Goal: Task Accomplishment & Management: Use online tool/utility

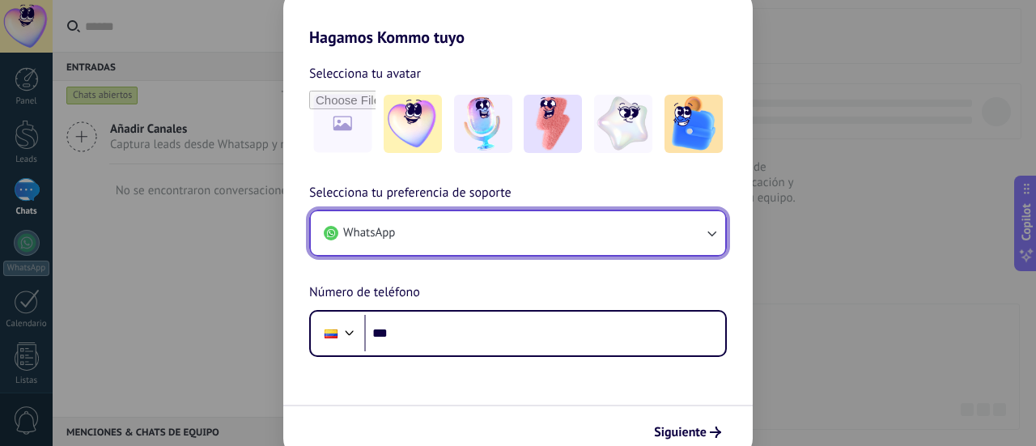
click at [470, 225] on button "WhatsApp" at bounding box center [518, 233] width 415 height 44
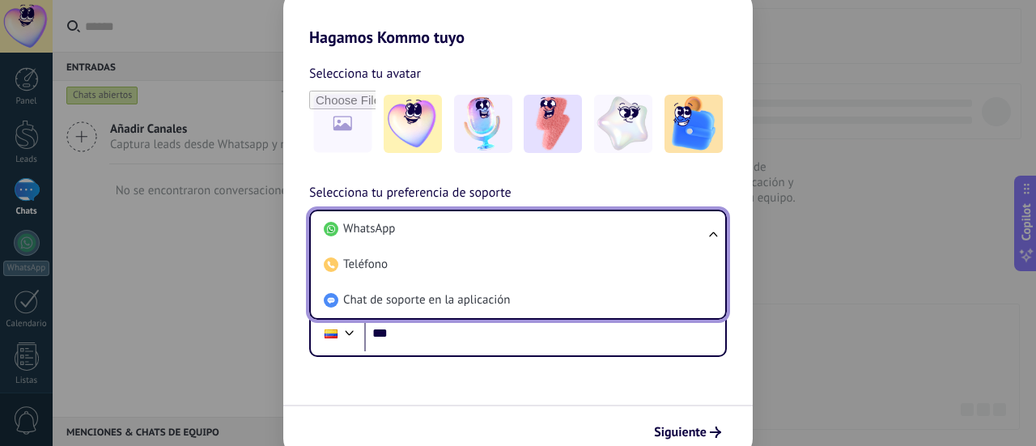
click at [470, 225] on li "WhatsApp" at bounding box center [514, 229] width 395 height 36
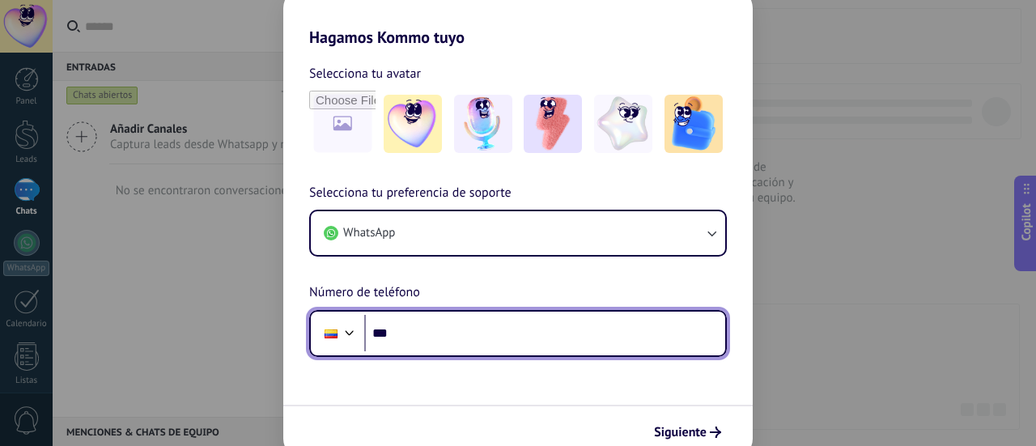
click at [523, 336] on input "***" at bounding box center [544, 333] width 361 height 37
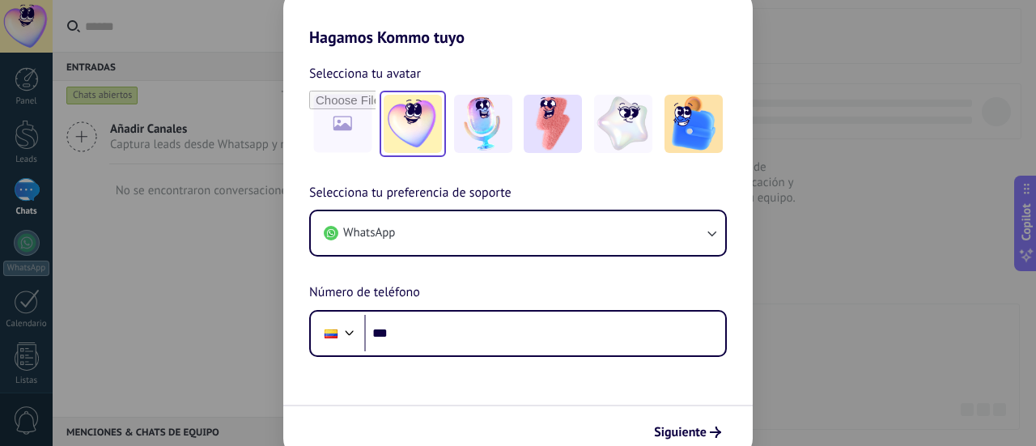
click at [415, 142] on img at bounding box center [413, 124] width 58 height 58
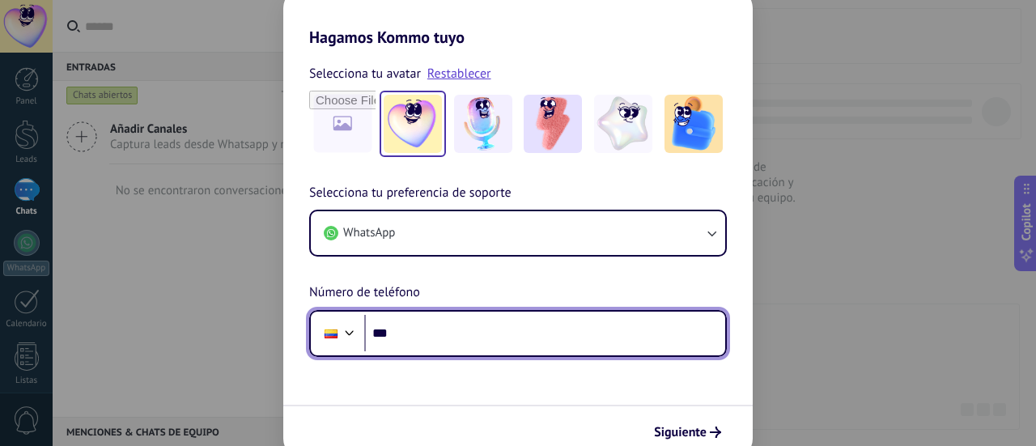
click at [457, 338] on input "***" at bounding box center [544, 333] width 361 height 37
type input "**********"
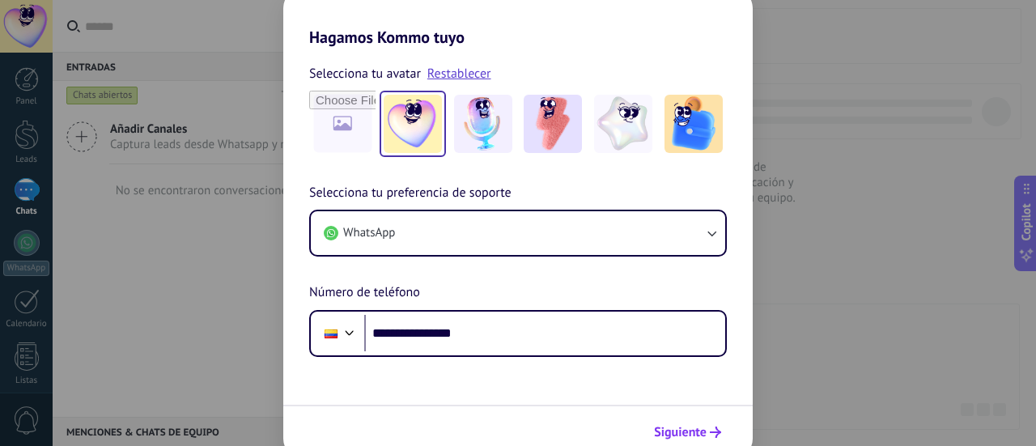
click at [696, 427] on span "Siguiente" at bounding box center [680, 432] width 53 height 11
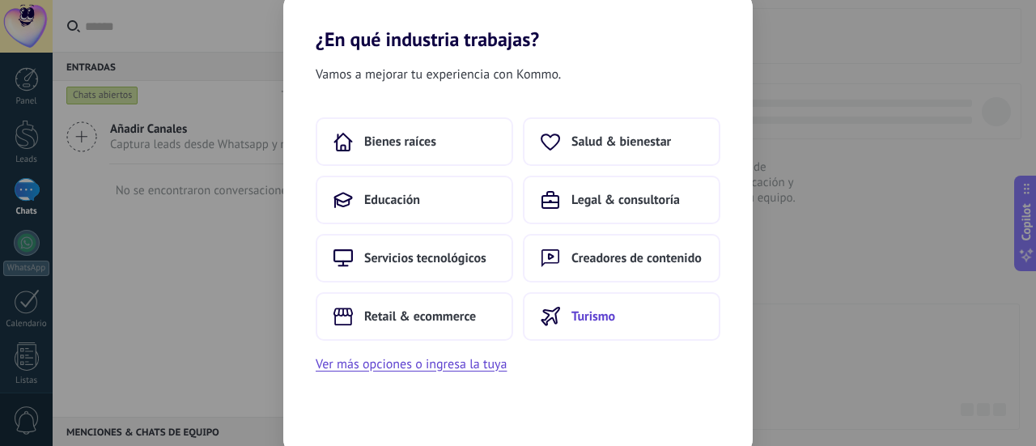
click at [572, 317] on span "Turismo" at bounding box center [594, 316] width 44 height 16
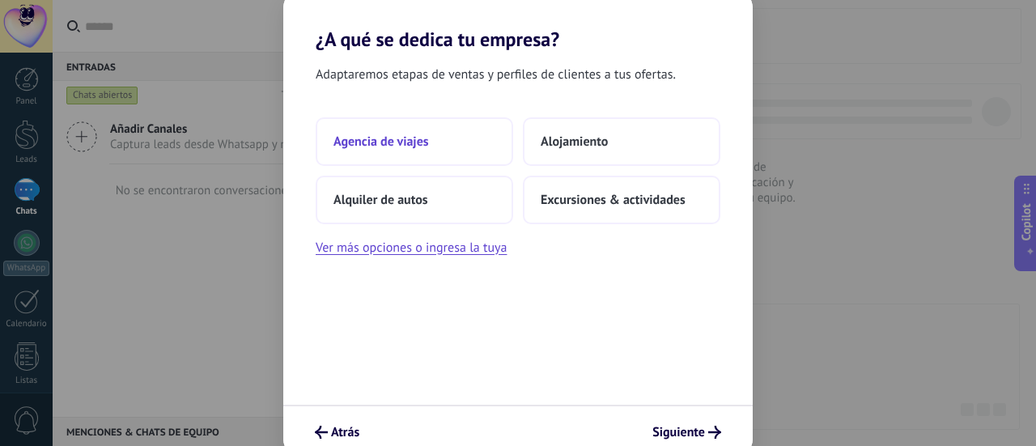
click at [429, 147] on button "Agencia de viajes" at bounding box center [415, 141] width 198 height 49
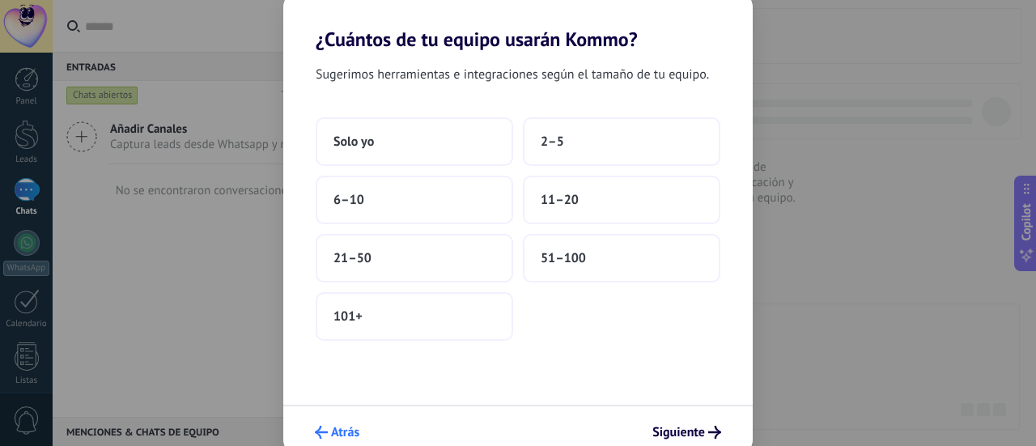
click at [342, 427] on span "Atrás" at bounding box center [345, 432] width 28 height 11
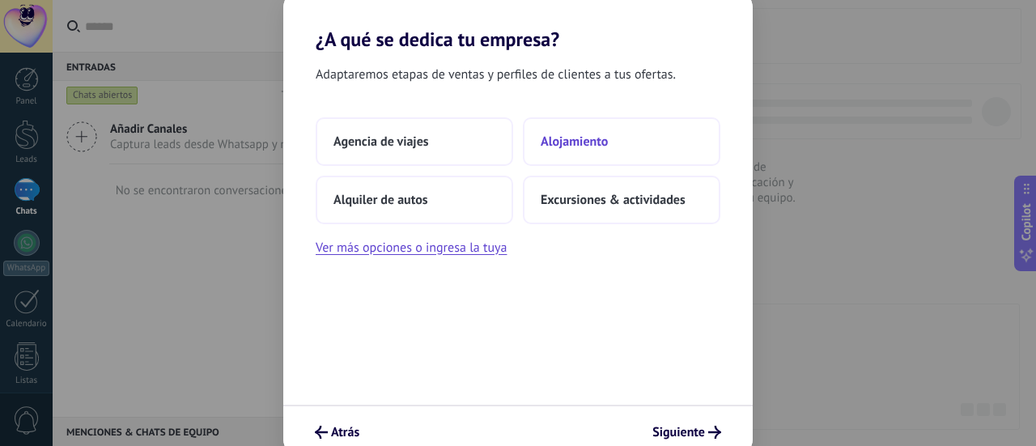
click at [583, 131] on button "Alojamiento" at bounding box center [622, 141] width 198 height 49
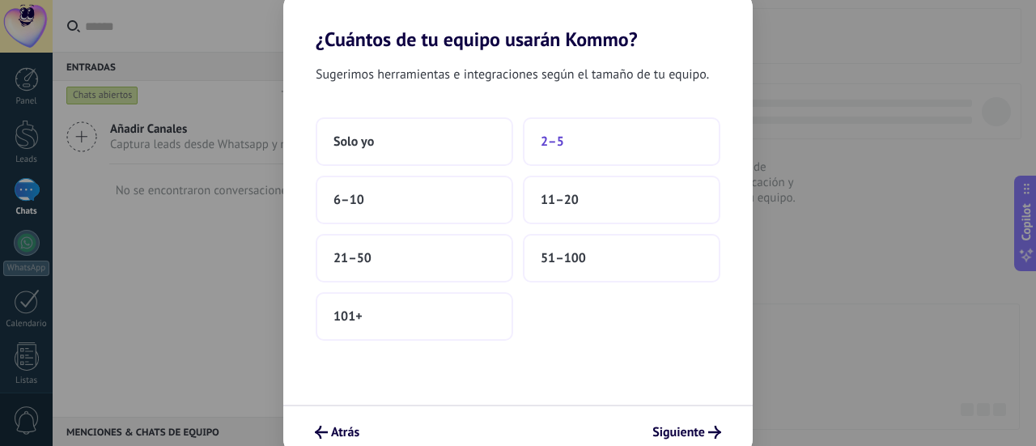
click at [607, 151] on button "2–5" at bounding box center [622, 141] width 198 height 49
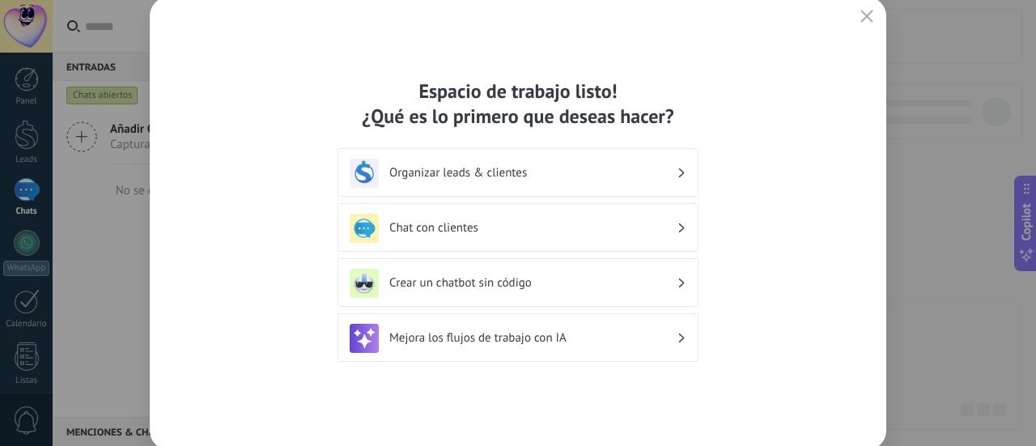
click at [570, 287] on h3 "Crear un chatbot sin código" at bounding box center [532, 282] width 287 height 15
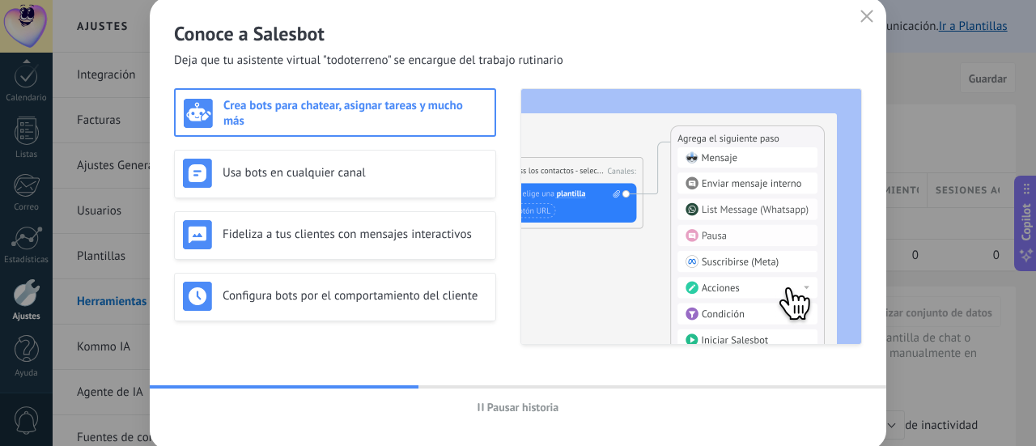
click at [177, 35] on h2 "Conoce a Salesbot" at bounding box center [518, 33] width 688 height 25
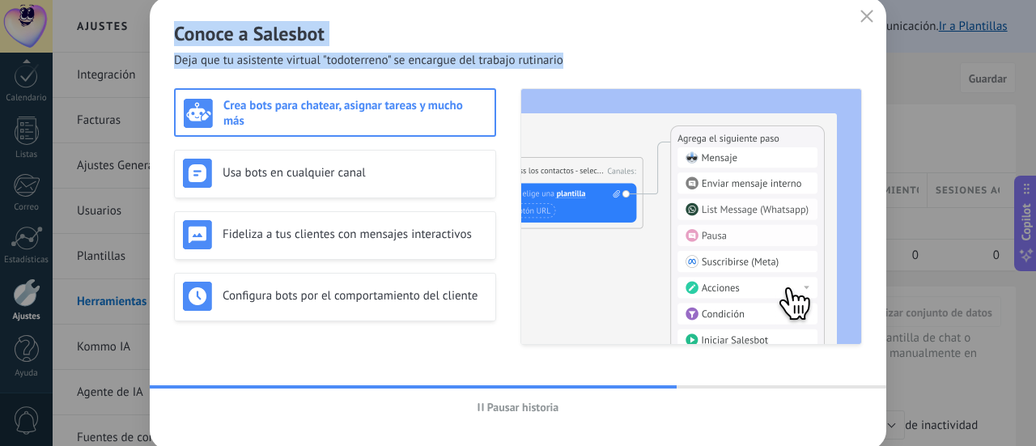
drag, startPoint x: 564, startPoint y: 61, endPoint x: 168, endPoint y: 36, distance: 396.7
click at [168, 36] on div "Conoce a Salesbot [PERSON_NAME] que tu asistente virtual "todoterreno" se encar…" at bounding box center [518, 33] width 737 height 72
click at [246, 33] on h2 "Conoce a Salesbot" at bounding box center [518, 33] width 688 height 25
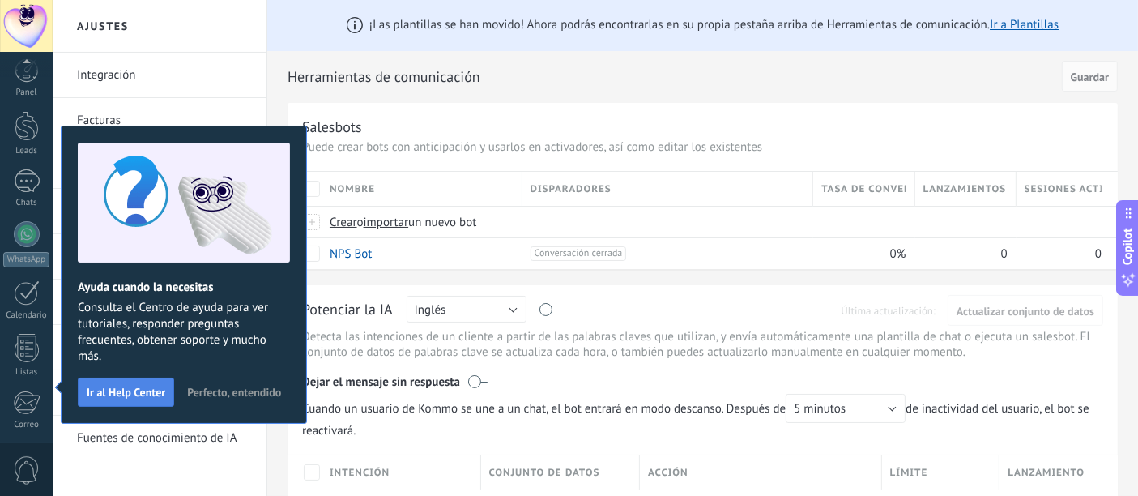
scroll to position [176, 0]
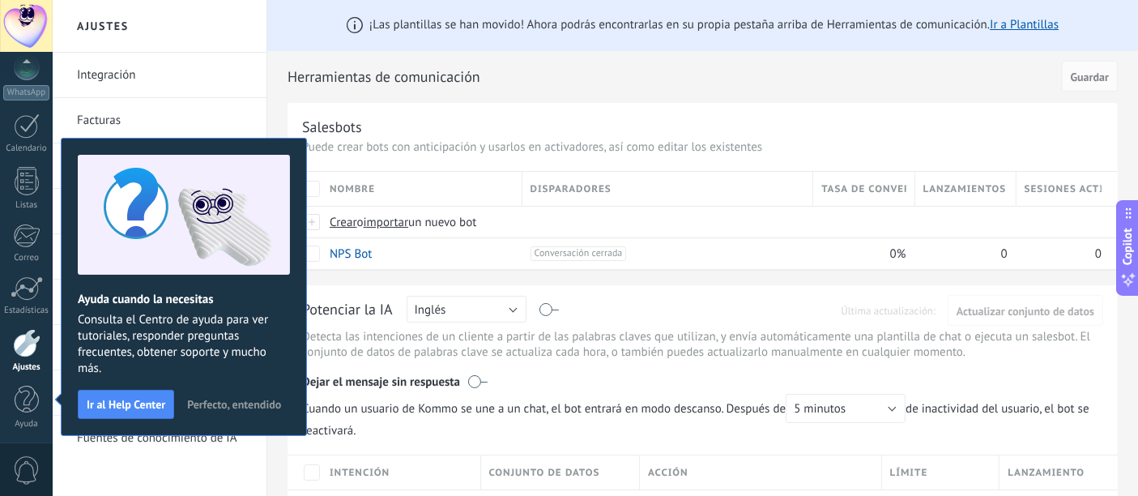
click at [226, 406] on span "Perfecto, entendido" at bounding box center [234, 403] width 94 height 11
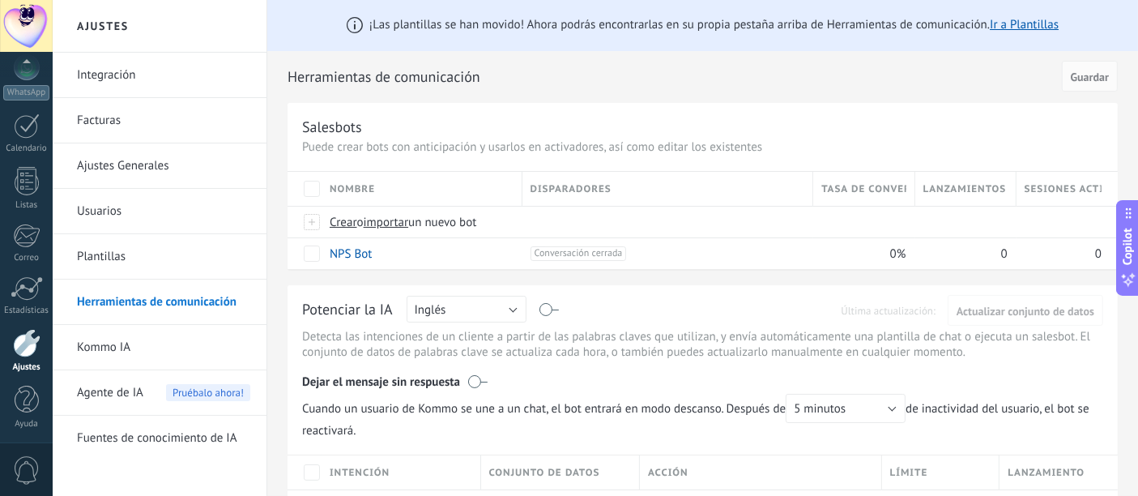
click at [347, 24] on icon at bounding box center [355, 25] width 16 height 16
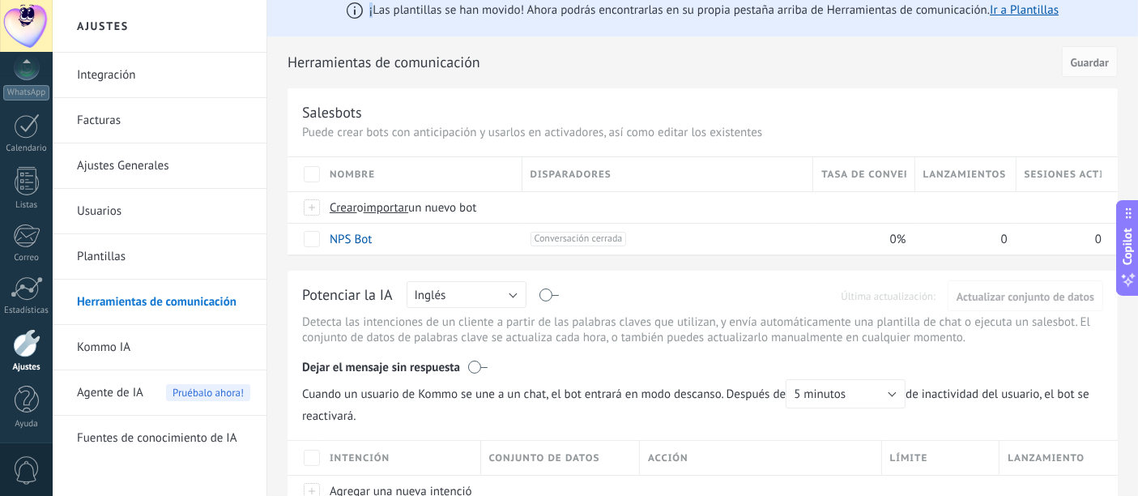
scroll to position [0, 0]
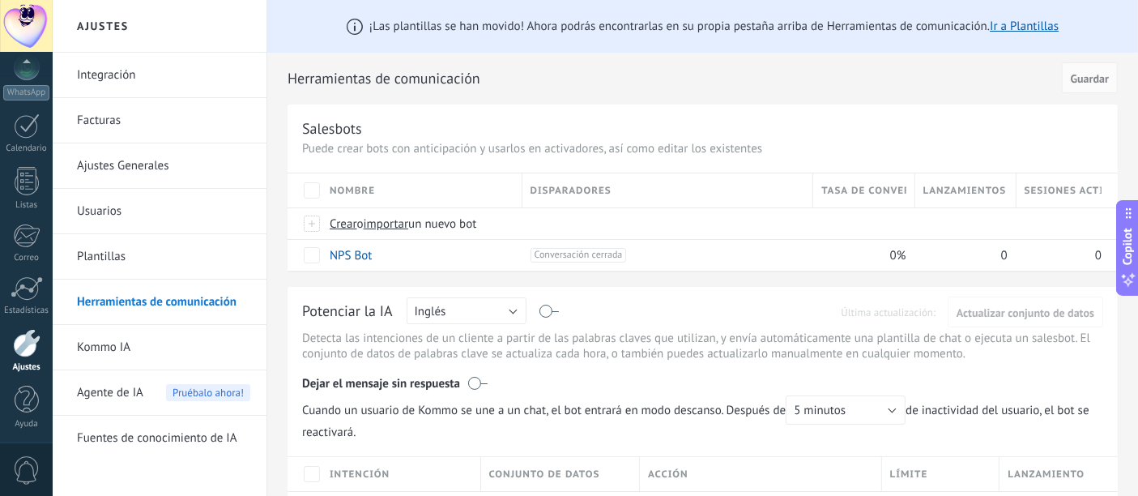
click at [606, 69] on h2 "Herramientas de comunicación" at bounding box center [671, 78] width 768 height 32
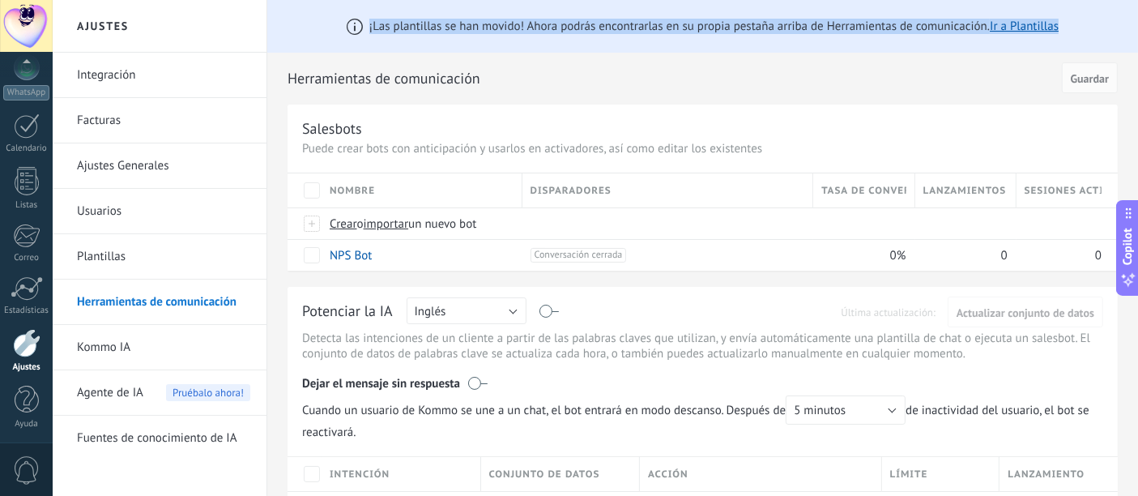
drag, startPoint x: 329, startPoint y: 19, endPoint x: 1078, endPoint y: 13, distance: 749.0
click at [1036, 13] on div "¡Las plantillas se han movido! Ahora podrás encontrarlas en su propia pestaña a…" at bounding box center [702, 26] width 870 height 53
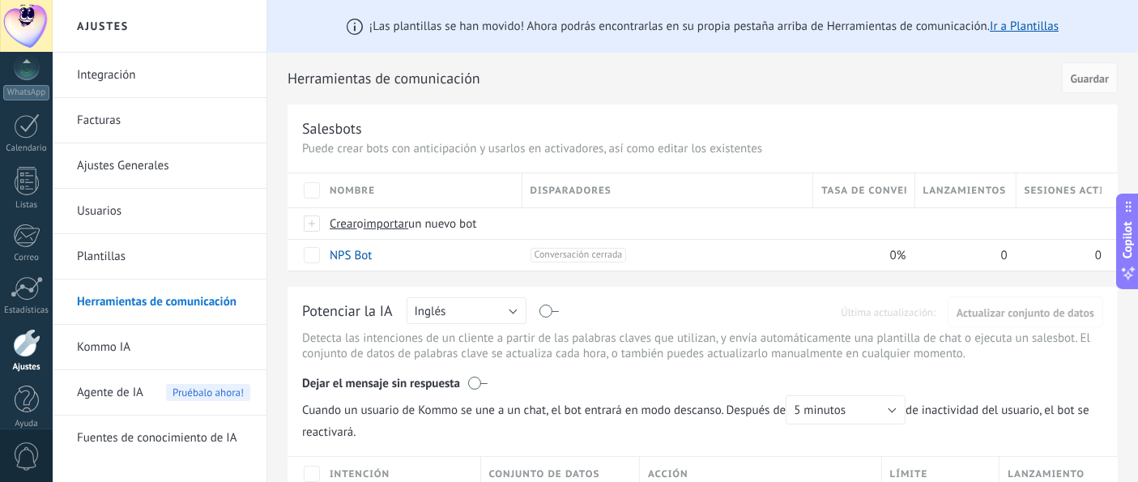
click at [742, 63] on h2 "Herramientas de comunicación" at bounding box center [671, 78] width 768 height 32
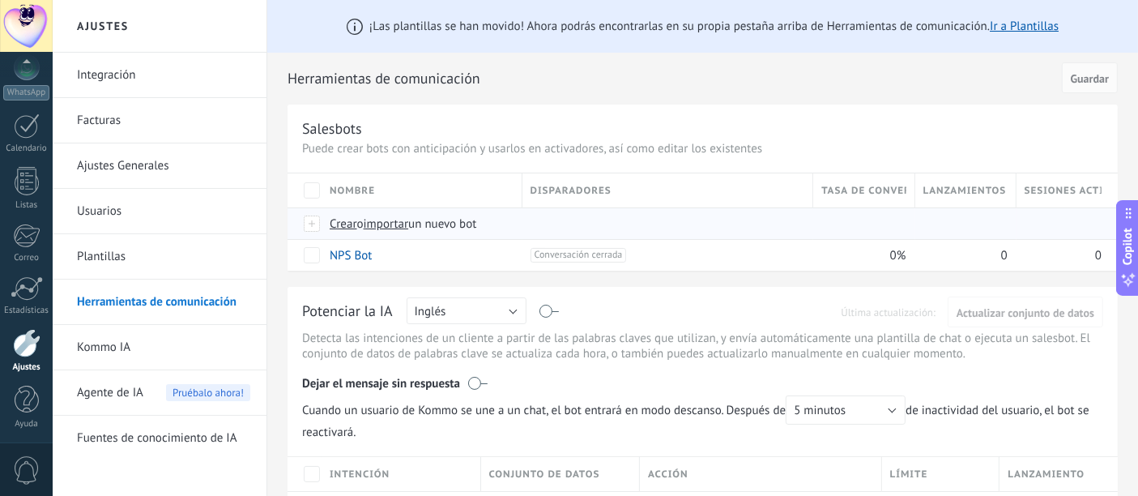
click at [312, 224] on div at bounding box center [313, 223] width 18 height 15
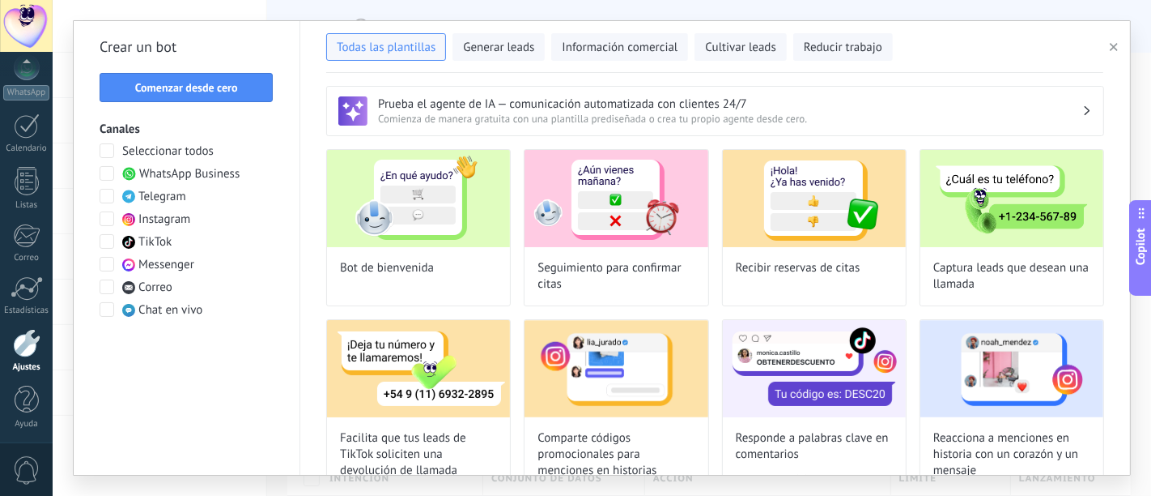
click at [189, 173] on span "WhatsApp Business" at bounding box center [189, 174] width 100 height 16
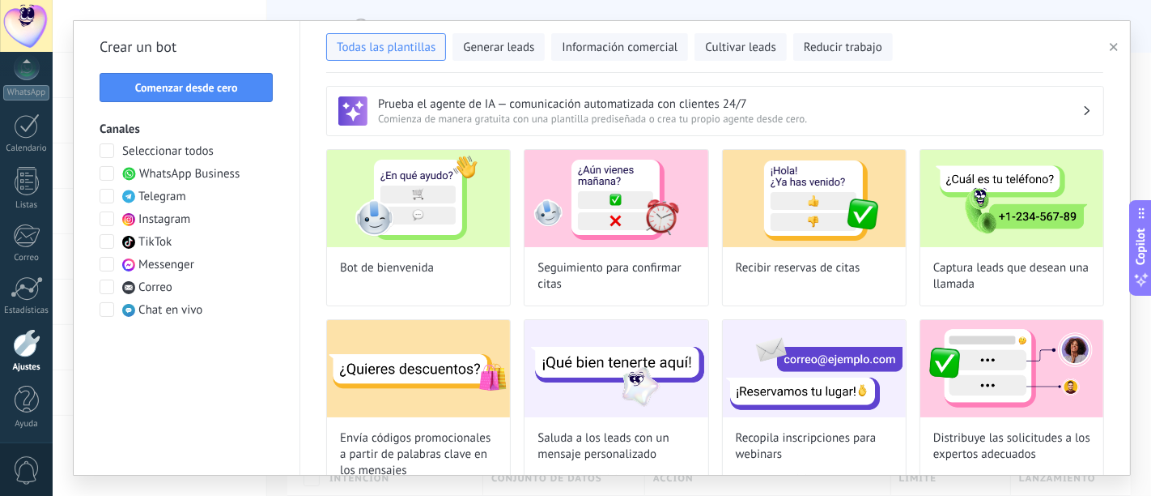
click at [643, 106] on h3 "Prueba el agente de IA — comunicación automatizada con clientes 24/7" at bounding box center [730, 103] width 704 height 15
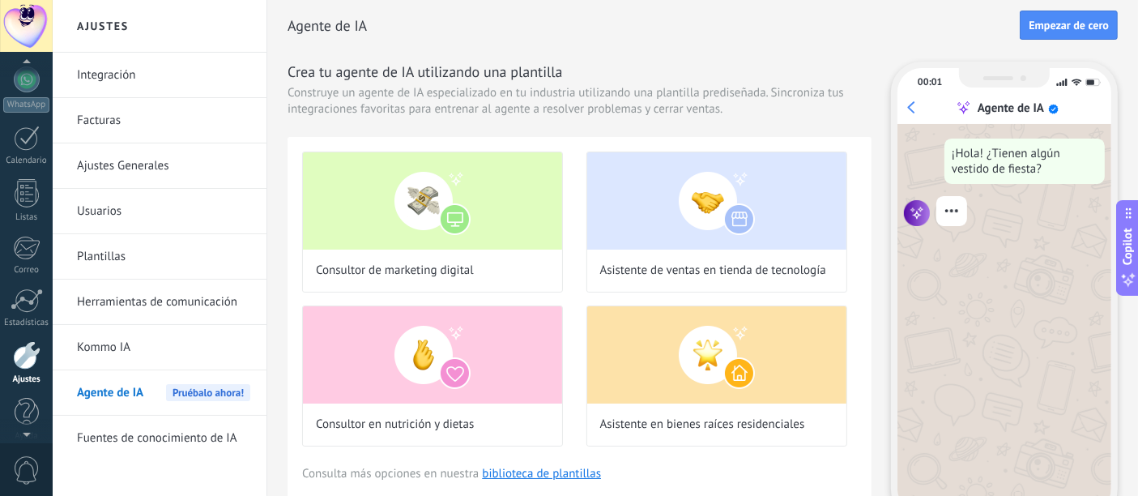
scroll to position [176, 0]
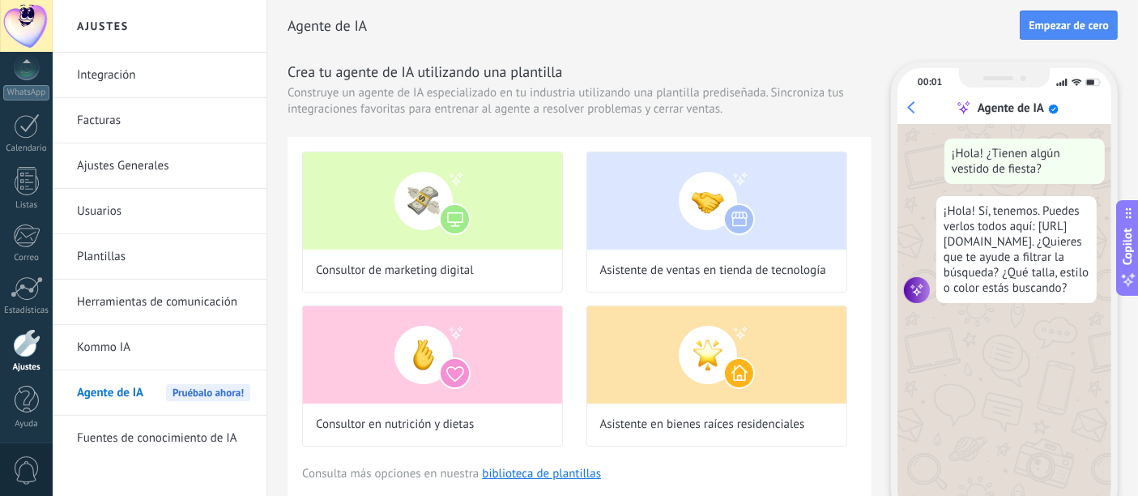
click at [164, 81] on link "Integración" at bounding box center [163, 75] width 173 height 45
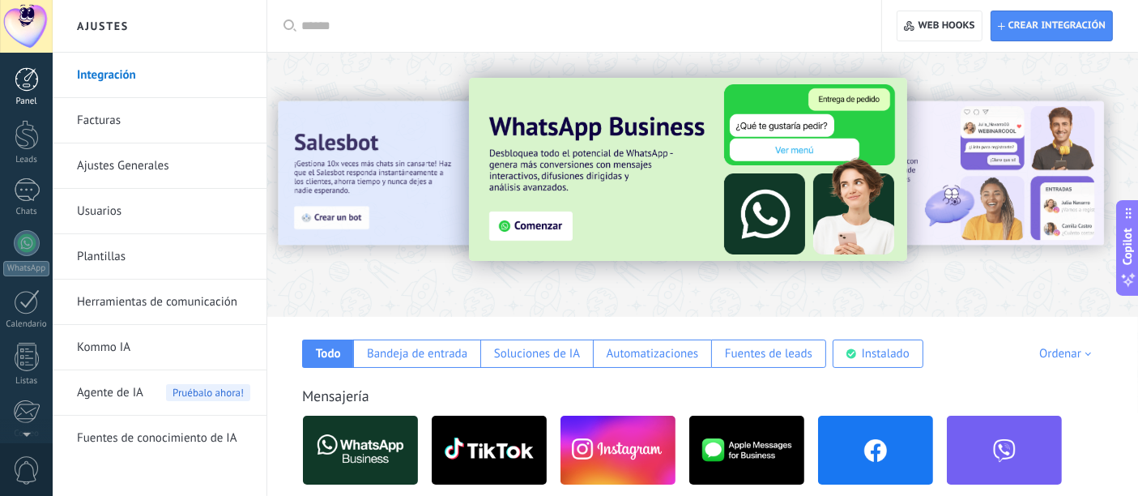
click at [30, 75] on div at bounding box center [27, 79] width 24 height 24
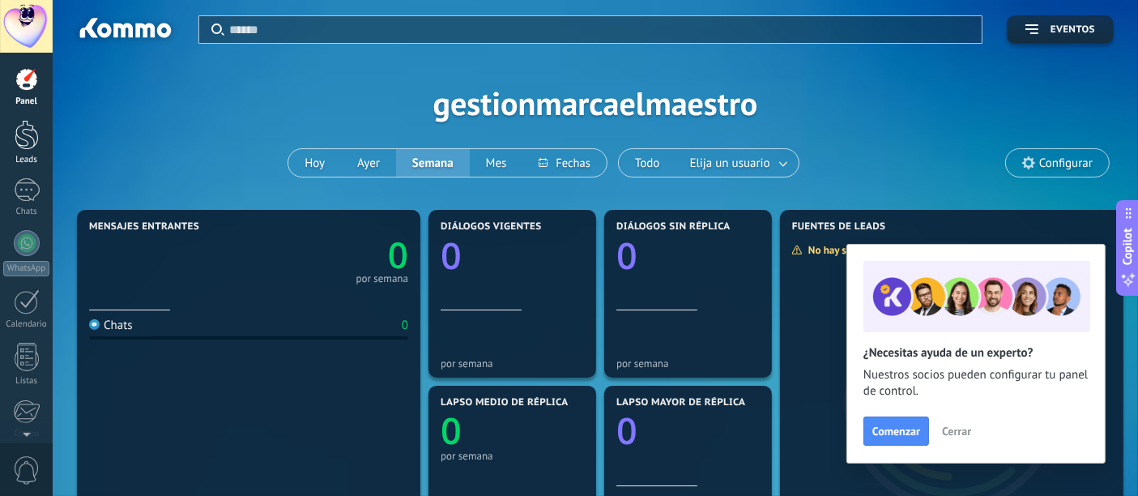
click at [24, 137] on div at bounding box center [27, 135] width 24 height 30
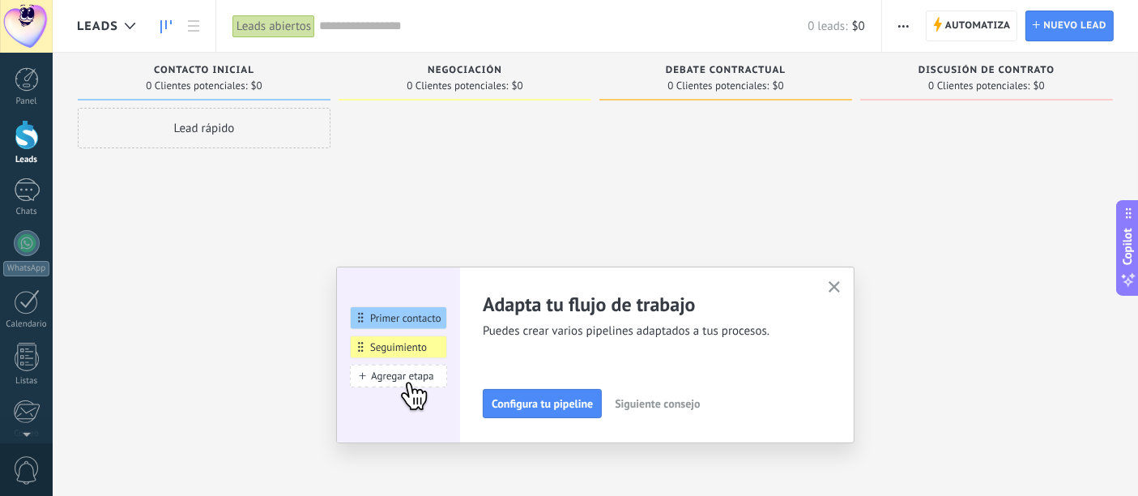
click at [840, 284] on icon "button" at bounding box center [834, 287] width 12 height 12
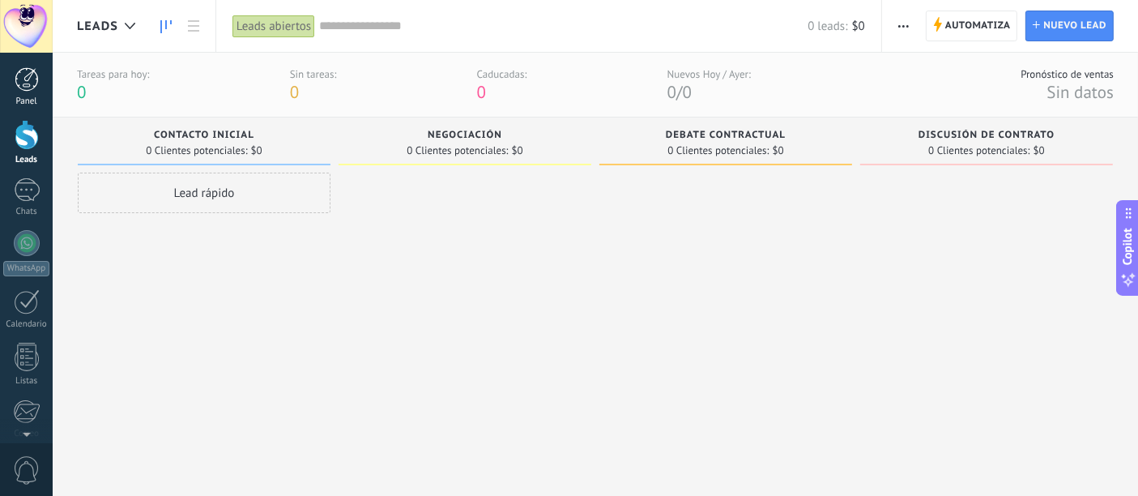
click at [28, 87] on div at bounding box center [27, 79] width 24 height 24
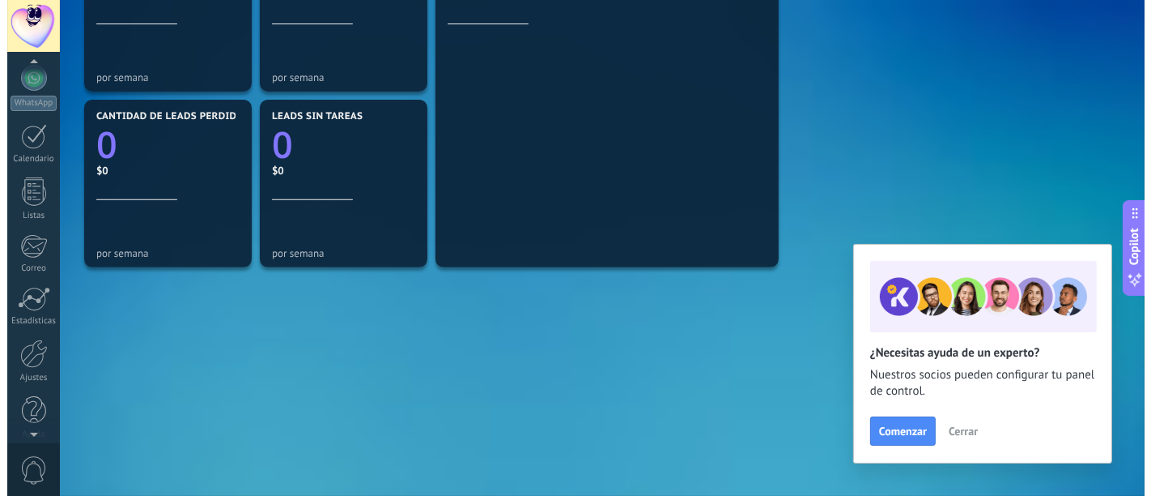
scroll to position [176, 0]
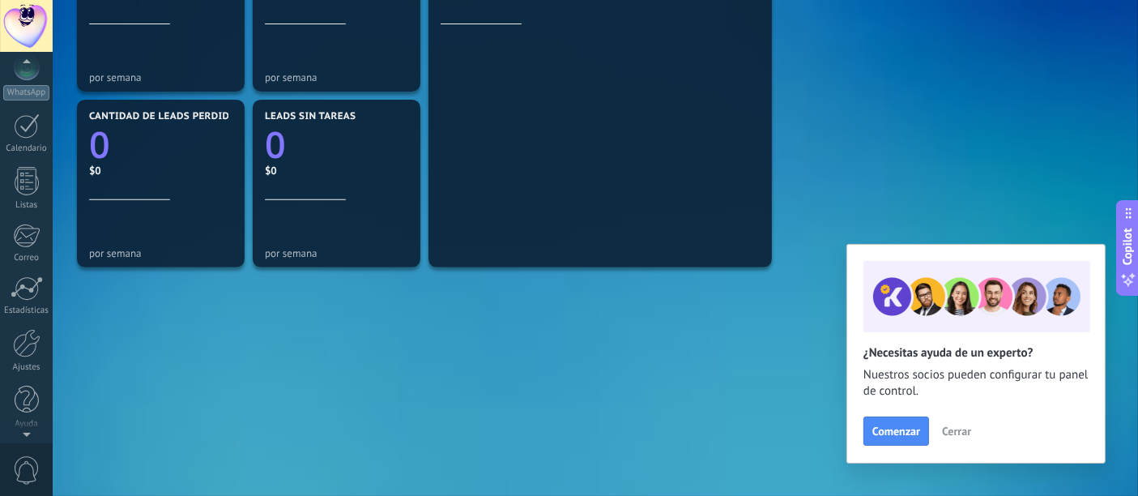
click at [22, 445] on span "0" at bounding box center [27, 470] width 28 height 28
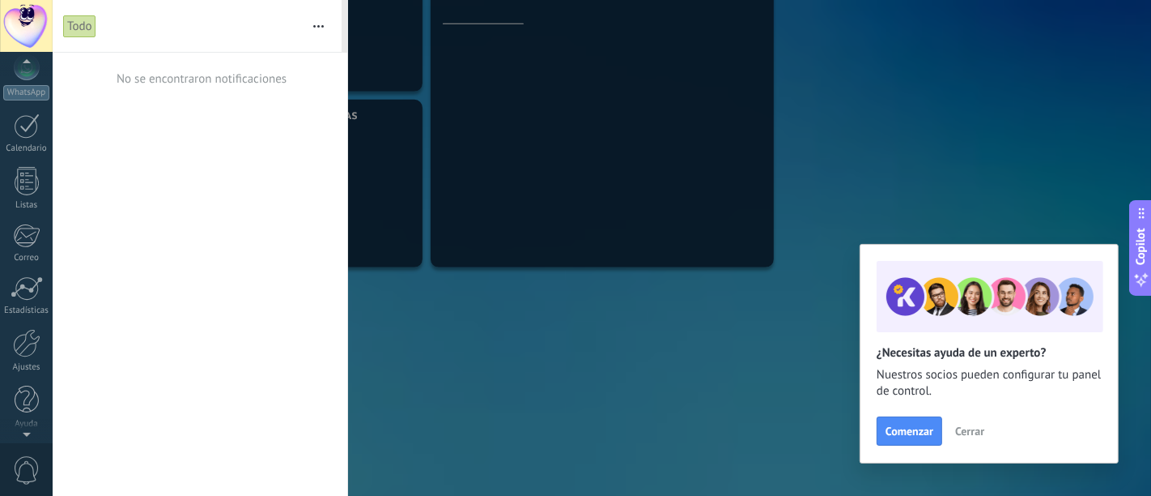
click at [23, 22] on div at bounding box center [26, 26] width 53 height 53
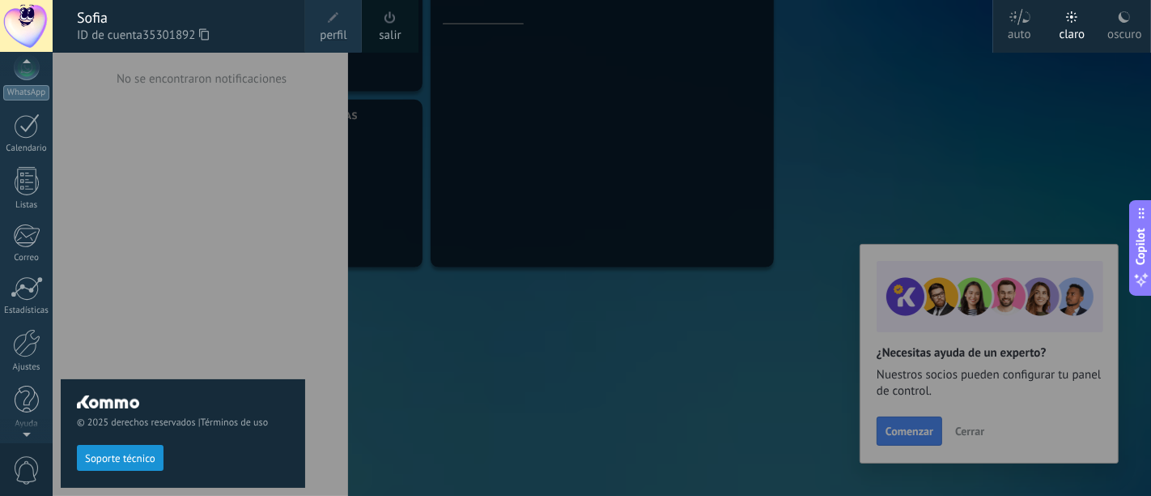
click at [437, 91] on div at bounding box center [628, 248] width 1151 height 496
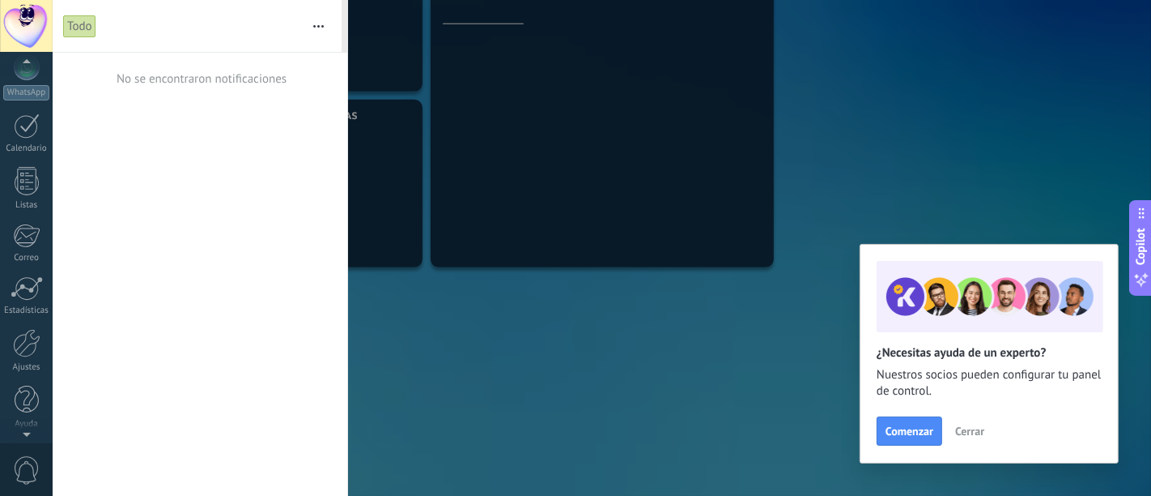
scroll to position [0, 0]
